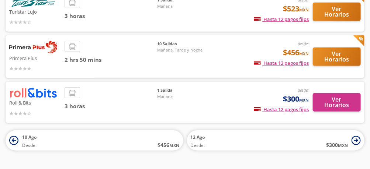
scroll to position [109, 0]
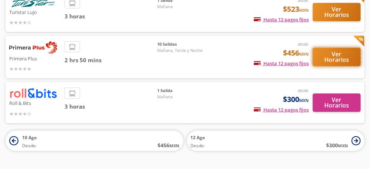
click at [336, 57] on button "Ver Horarios" at bounding box center [337, 57] width 48 height 18
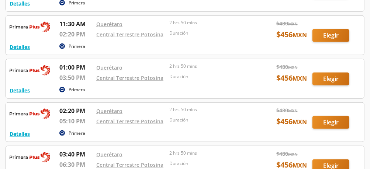
scroll to position [179, 0]
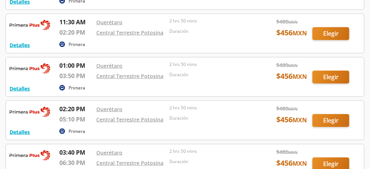
click at [332, 76] on div at bounding box center [185, 77] width 358 height 39
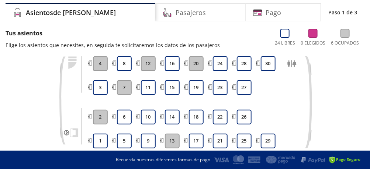
scroll to position [56, 0]
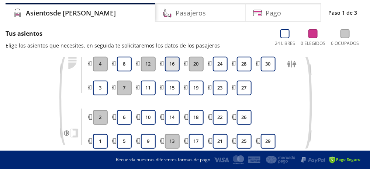
click at [176, 65] on button "16" at bounding box center [172, 64] width 15 height 15
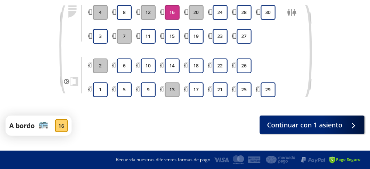
scroll to position [120, 0]
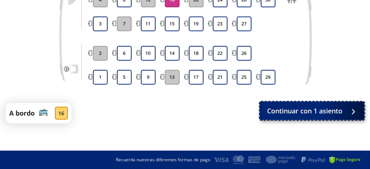
click at [310, 116] on span "Continuar con 1 asiento" at bounding box center [304, 111] width 75 height 10
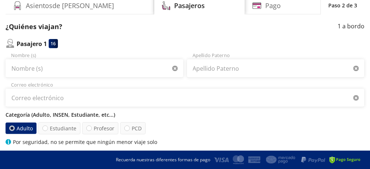
scroll to position [65, 0]
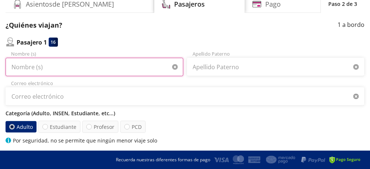
click at [57, 67] on input "Nombre (s)" at bounding box center [95, 67] width 178 height 18
type input "[PERSON_NAME]"
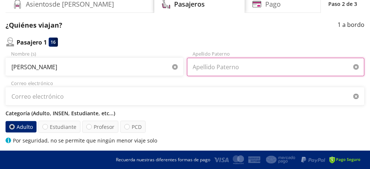
click at [272, 70] on input "Apellido Paterno" at bounding box center [276, 67] width 178 height 18
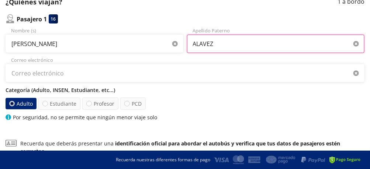
scroll to position [91, 0]
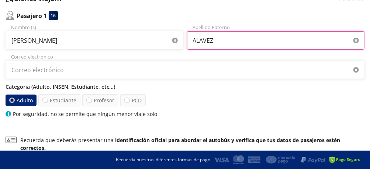
type input "[PERSON_NAME]"
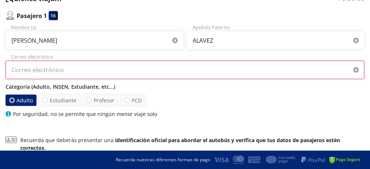
click at [59, 69] on input "Correo electrónico" at bounding box center [185, 70] width 359 height 18
type input "[PERSON_NAME][DOMAIN_NAME][EMAIL_ADDRESS][DOMAIN_NAME]"
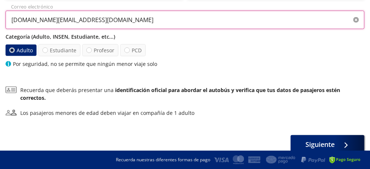
scroll to position [171, 0]
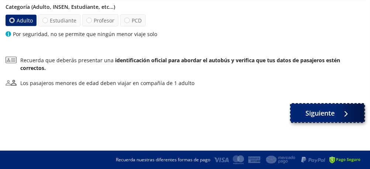
click at [334, 112] on span "Siguiente" at bounding box center [320, 114] width 29 height 10
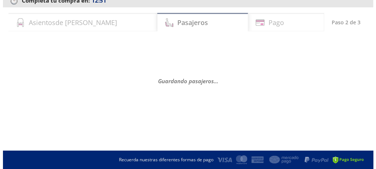
scroll to position [0, 0]
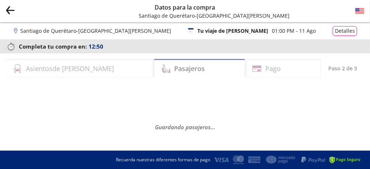
select select "MX"
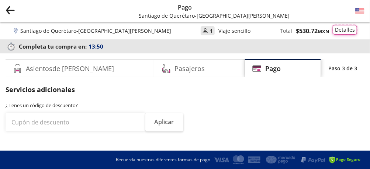
click at [342, 31] on button "Detalles" at bounding box center [345, 30] width 24 height 10
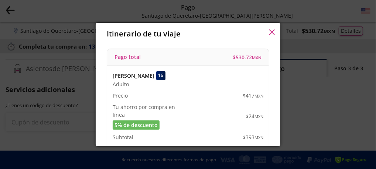
click at [272, 32] on icon "button" at bounding box center [272, 33] width 6 height 6
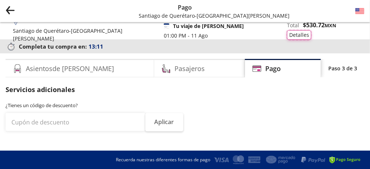
click at [312, 30] on button "Detalles" at bounding box center [299, 35] width 24 height 10
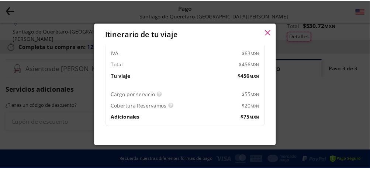
scroll to position [94, 0]
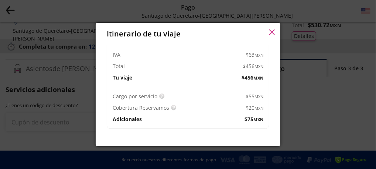
click at [270, 33] on icon "button" at bounding box center [272, 33] width 6 height 6
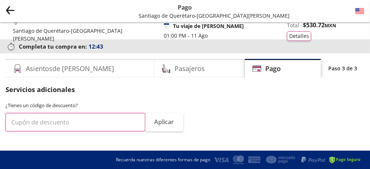
click at [57, 120] on input "text" at bounding box center [76, 122] width 140 height 18
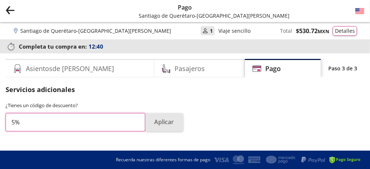
type input "5%"
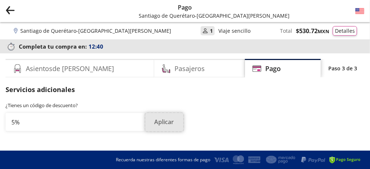
click at [163, 125] on button "Aplicar" at bounding box center [164, 122] width 38 height 18
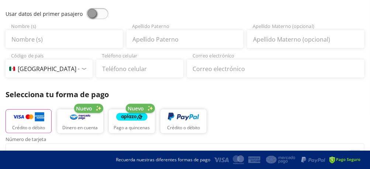
scroll to position [174, 0]
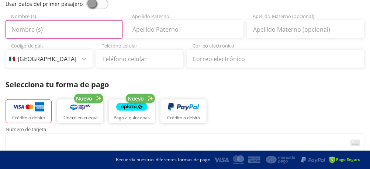
click at [45, 31] on input "Nombre (s)" at bounding box center [64, 29] width 117 height 18
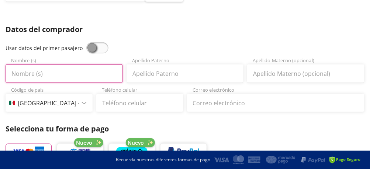
scroll to position [129, 0]
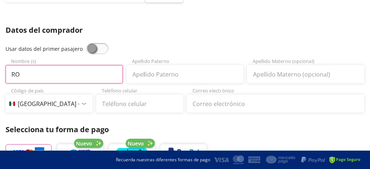
type input "[PERSON_NAME]"
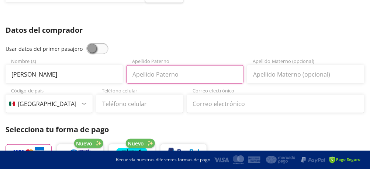
click at [151, 76] on input "Apellido Paterno" at bounding box center [185, 74] width 117 height 18
type input "[PERSON_NAME]"
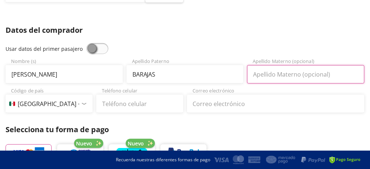
click at [258, 74] on input "Apellido Materno (opcional)" at bounding box center [305, 74] width 117 height 18
type input "[PERSON_NAME]"
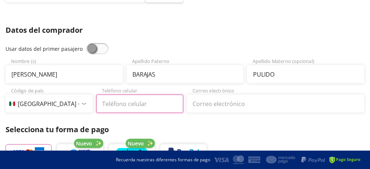
click at [126, 106] on input "Teléfono celular" at bounding box center [139, 104] width 87 height 18
type input "[PHONE_NUMBER]"
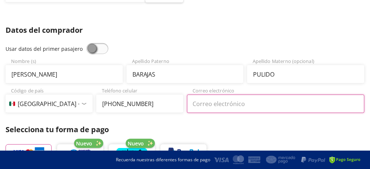
click at [205, 105] on input "Correo electrónico" at bounding box center [276, 104] width 178 height 18
type input "[EMAIL_ADDRESS][DOMAIN_NAME]"
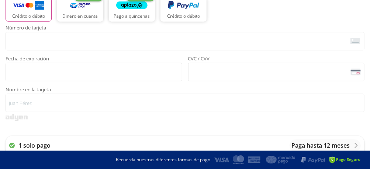
scroll to position [278, 0]
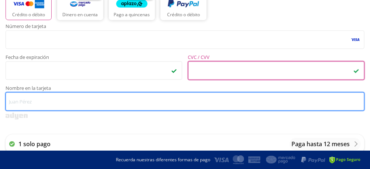
click at [64, 100] on input "Nombre en la tarjeta" at bounding box center [185, 102] width 359 height 18
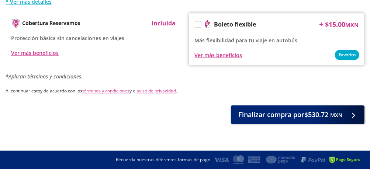
scroll to position [496, 0]
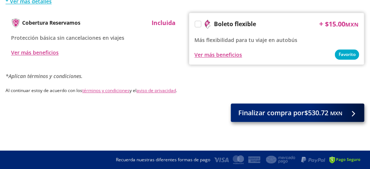
type input "[PERSON_NAME]"
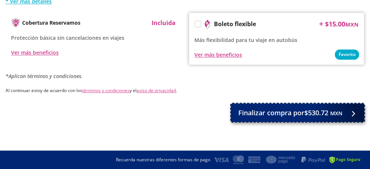
click at [301, 113] on span "Finalizar compra por $530.72 MXN" at bounding box center [290, 113] width 104 height 10
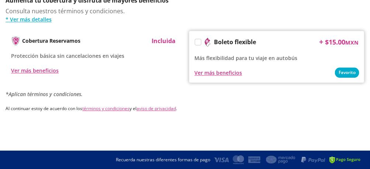
scroll to position [0, 0]
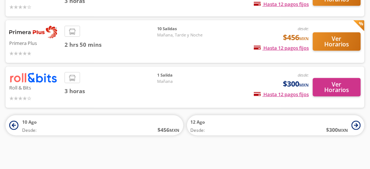
scroll to position [127, 0]
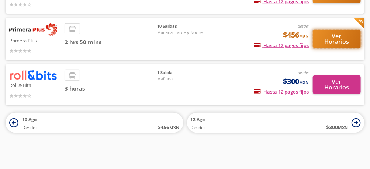
click at [336, 34] on button "Ver Horarios" at bounding box center [337, 39] width 48 height 18
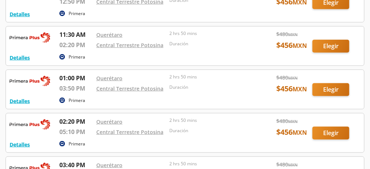
scroll to position [181, 0]
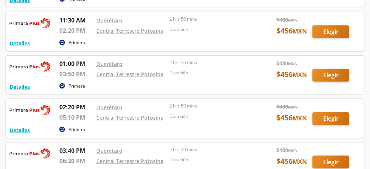
click at [323, 73] on div at bounding box center [185, 75] width 358 height 39
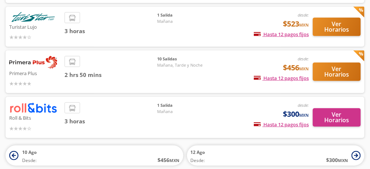
scroll to position [95, 0]
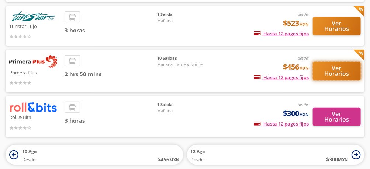
click at [332, 69] on button "Ver Horarios" at bounding box center [337, 71] width 48 height 18
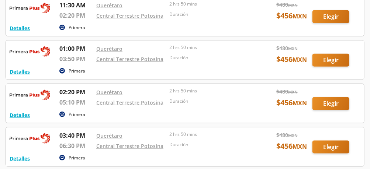
scroll to position [206, 0]
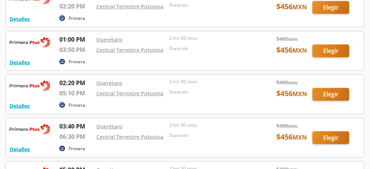
click at [327, 47] on div at bounding box center [185, 50] width 358 height 39
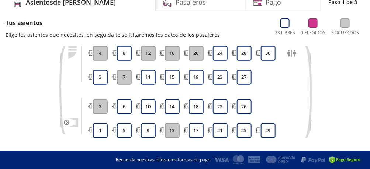
scroll to position [67, 0]
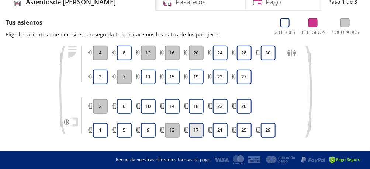
click at [197, 133] on button "17" at bounding box center [196, 130] width 15 height 15
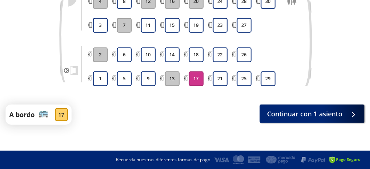
scroll to position [120, 0]
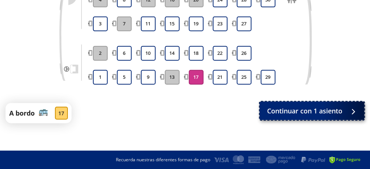
click at [330, 107] on span "Continuar con 1 asiento" at bounding box center [304, 111] width 75 height 10
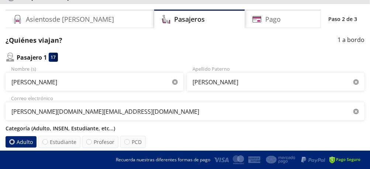
scroll to position [54, 0]
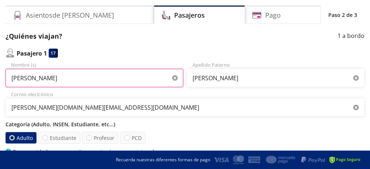
click at [60, 77] on input "[PERSON_NAME]" at bounding box center [95, 78] width 178 height 18
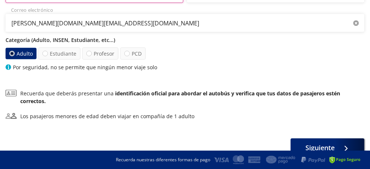
scroll to position [171, 0]
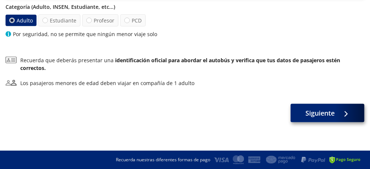
type input "[PERSON_NAME]"
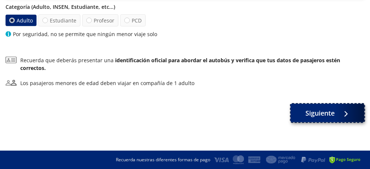
click at [327, 113] on span "Siguiente" at bounding box center [320, 114] width 29 height 10
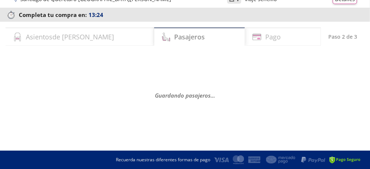
scroll to position [33, 0]
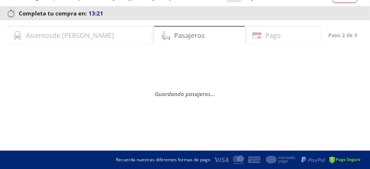
select select "MX"
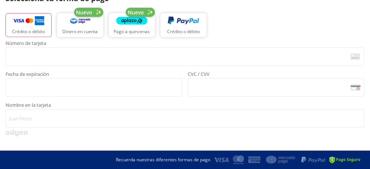
scroll to position [270, 0]
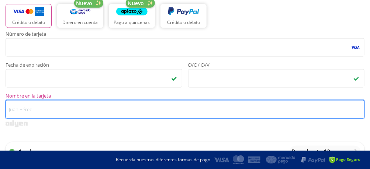
click at [54, 111] on input "Nombre en la tarjeta" at bounding box center [185, 109] width 359 height 18
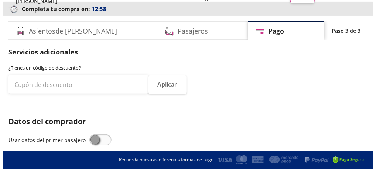
scroll to position [0, 0]
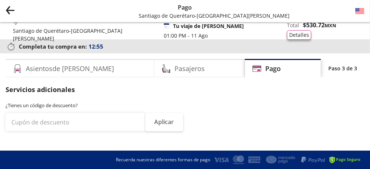
type input "[PERSON_NAME]"
click at [312, 30] on button "Detalles" at bounding box center [299, 35] width 24 height 10
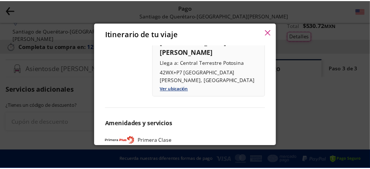
scroll to position [327, 0]
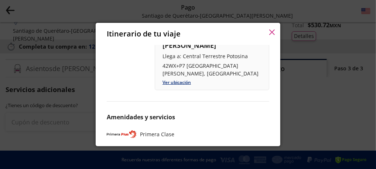
click at [274, 31] on icon "button" at bounding box center [272, 33] width 6 height 6
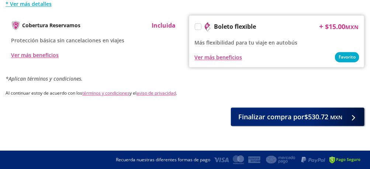
scroll to position [496, 0]
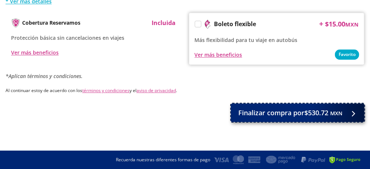
click at [307, 113] on span "Finalizar compra por $530.72 MXN" at bounding box center [290, 113] width 104 height 10
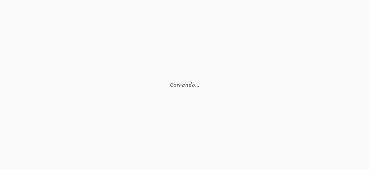
scroll to position [0, 0]
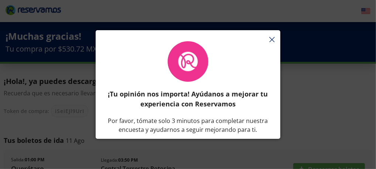
click at [271, 40] on div "¡Tu opinión nos importa! Ayúdanos a mejorar tu experiencia con Reservamos Por f…" at bounding box center [188, 89] width 185 height 102
click at [272, 39] on div "¡Tu opinión nos importa! Ayúdanos a mejorar tu experiencia con Reservamos Por f…" at bounding box center [188, 89] width 185 height 102
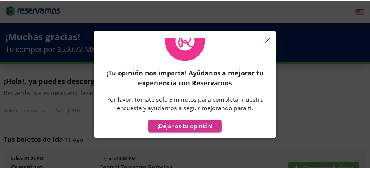
scroll to position [26, 0]
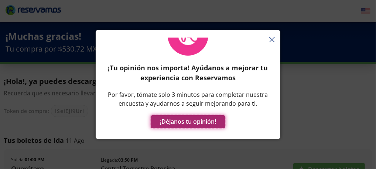
click at [190, 122] on button "¡Déjanos tu opinión!" at bounding box center [188, 122] width 75 height 13
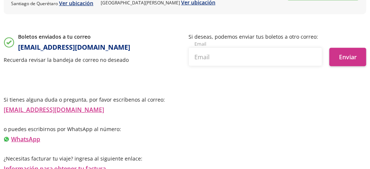
scroll to position [174, 0]
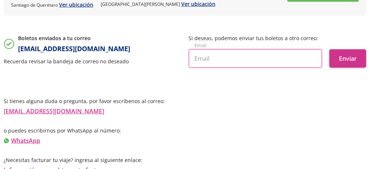
click at [232, 61] on input "text" at bounding box center [256, 58] width 134 height 18
type input "[PERSON_NAME][DOMAIN_NAME][EMAIL_ADDRESS][DOMAIN_NAME]"
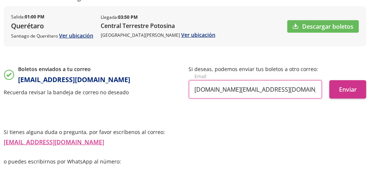
scroll to position [142, 0]
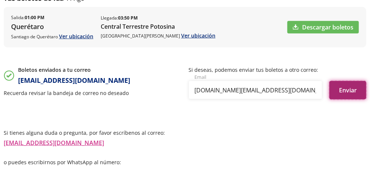
click at [353, 92] on button "Enviar" at bounding box center [348, 90] width 37 height 18
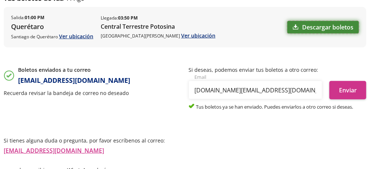
click at [322, 28] on link "Descargar boletos" at bounding box center [324, 27] width 72 height 13
